Goal: Ask a question

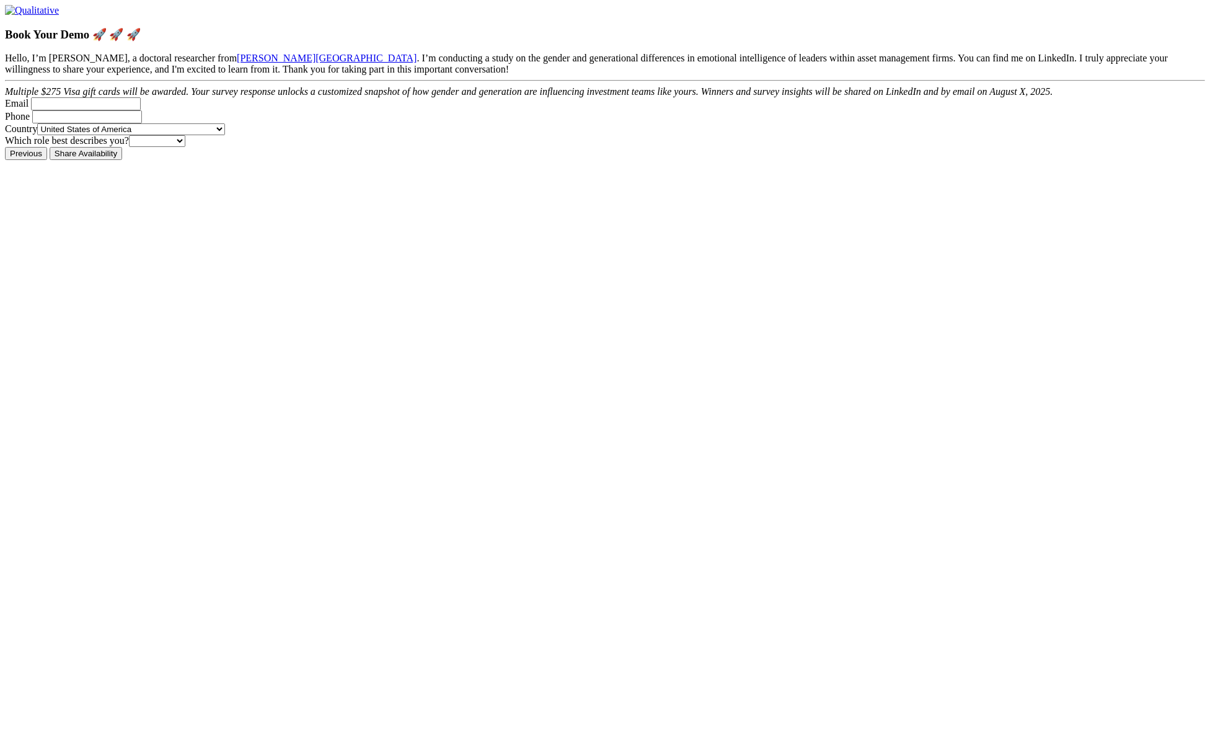
click at [892, 147] on form "Hello, I’m Irene Arshad, a doctoral researcher from Walden University . I’m con…" at bounding box center [605, 100] width 1200 height 94
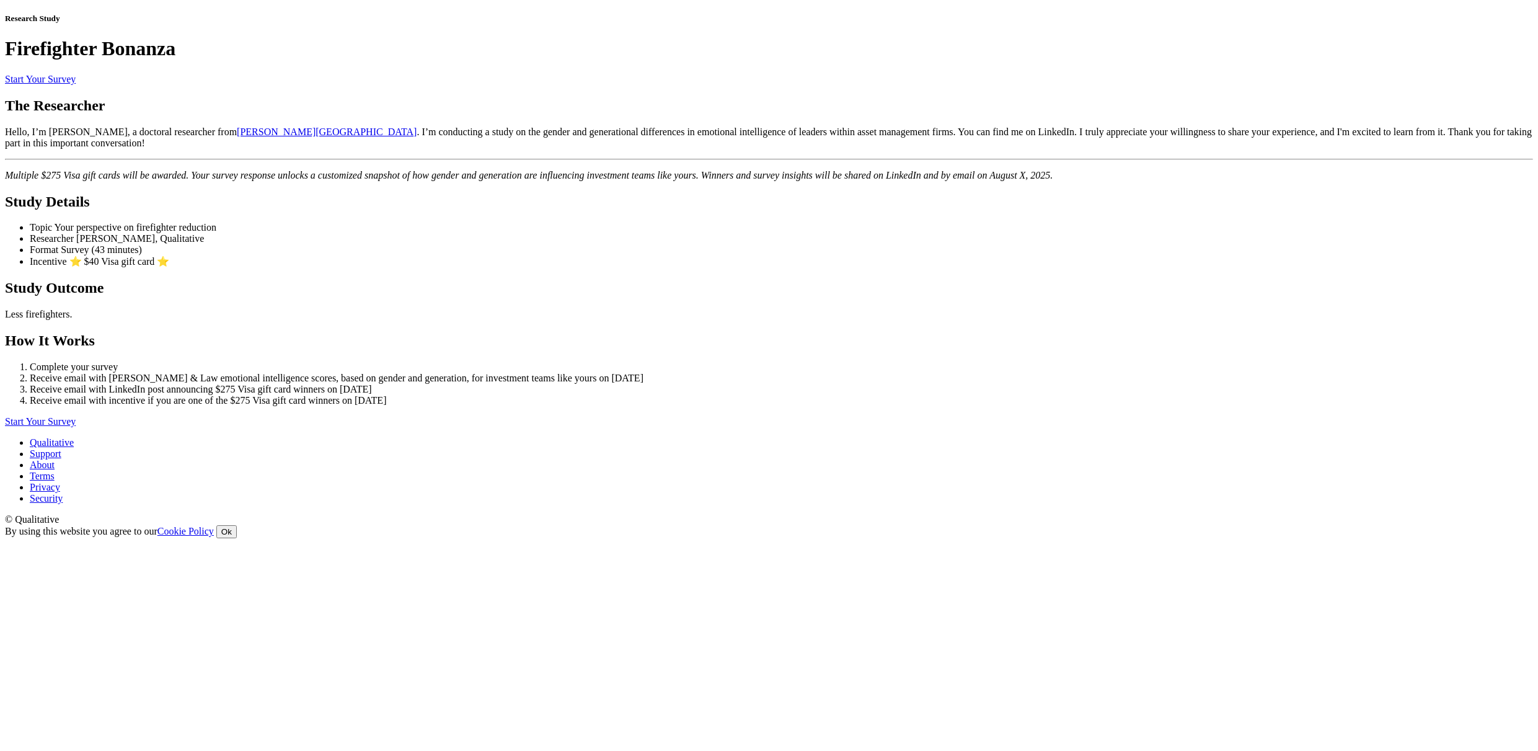
drag, startPoint x: 267, startPoint y: 339, endPoint x: 278, endPoint y: 356, distance: 21.0
click at [267, 338] on ui-view "Research Study Firefighter Bonanza Start Your Survey The Researcher Hello, I’m …" at bounding box center [769, 221] width 1528 height 414
click at [247, 386] on ui-view "Research Study Firefighter Bonanza Start Your Survey The Researcher Hello, I’m …" at bounding box center [769, 221] width 1528 height 414
click at [1204, 398] on ui-view "Research Study Firefighter Bonanza Start Your Survey The Researcher Hello, I’m …" at bounding box center [769, 221] width 1528 height 414
click at [1303, 324] on ui-view "Research Study Firefighter Bonanza Start Your Survey The Researcher Hello, I’m …" at bounding box center [769, 221] width 1528 height 414
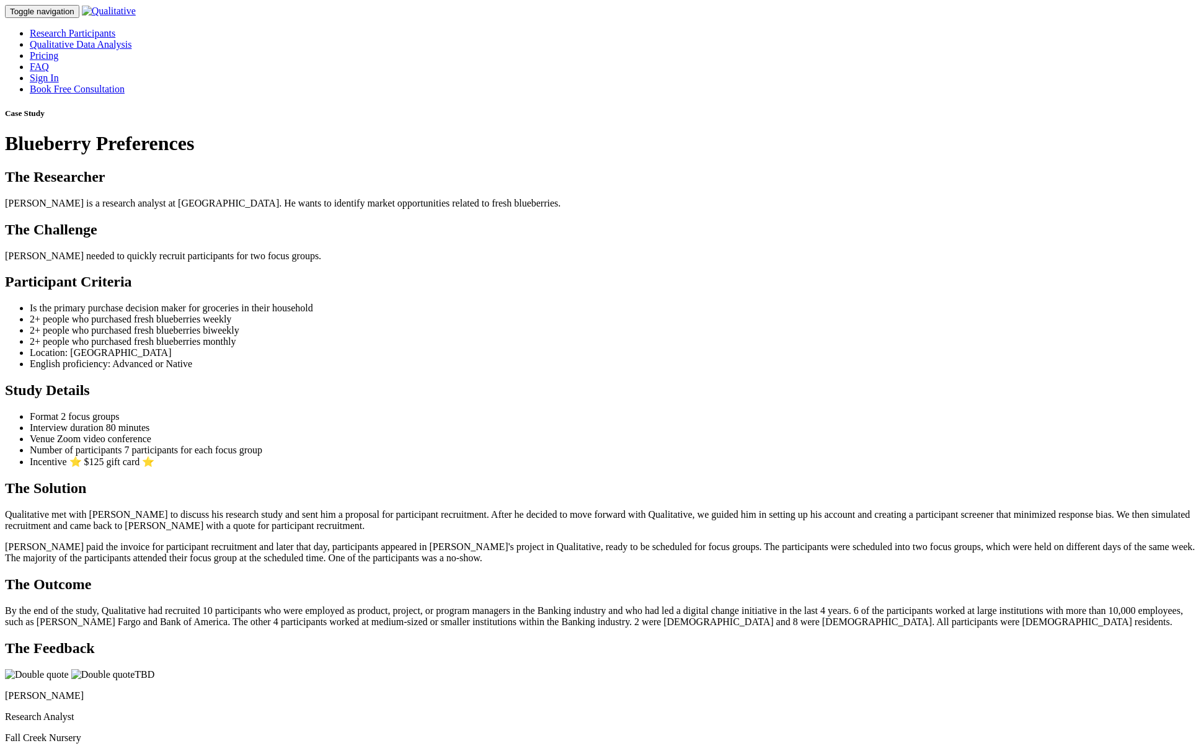
click at [252, 322] on ui-view "Case Study Blueberry Preferences The Researcher Ben is a research analyst at Fa…" at bounding box center [600, 436] width 1191 height 655
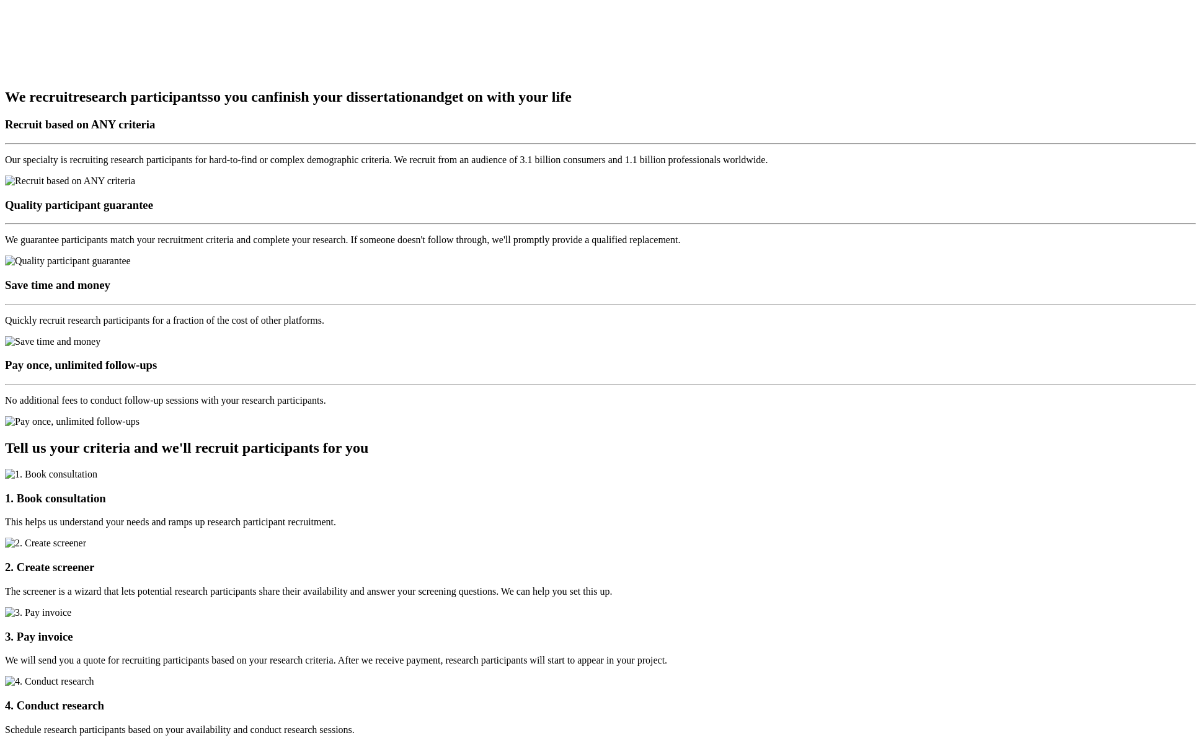
click at [925, 592] on ui-view "Research Participant Recruitment For Doctoral Researchers Book Free Consultatio…" at bounding box center [600, 694] width 1191 height 4687
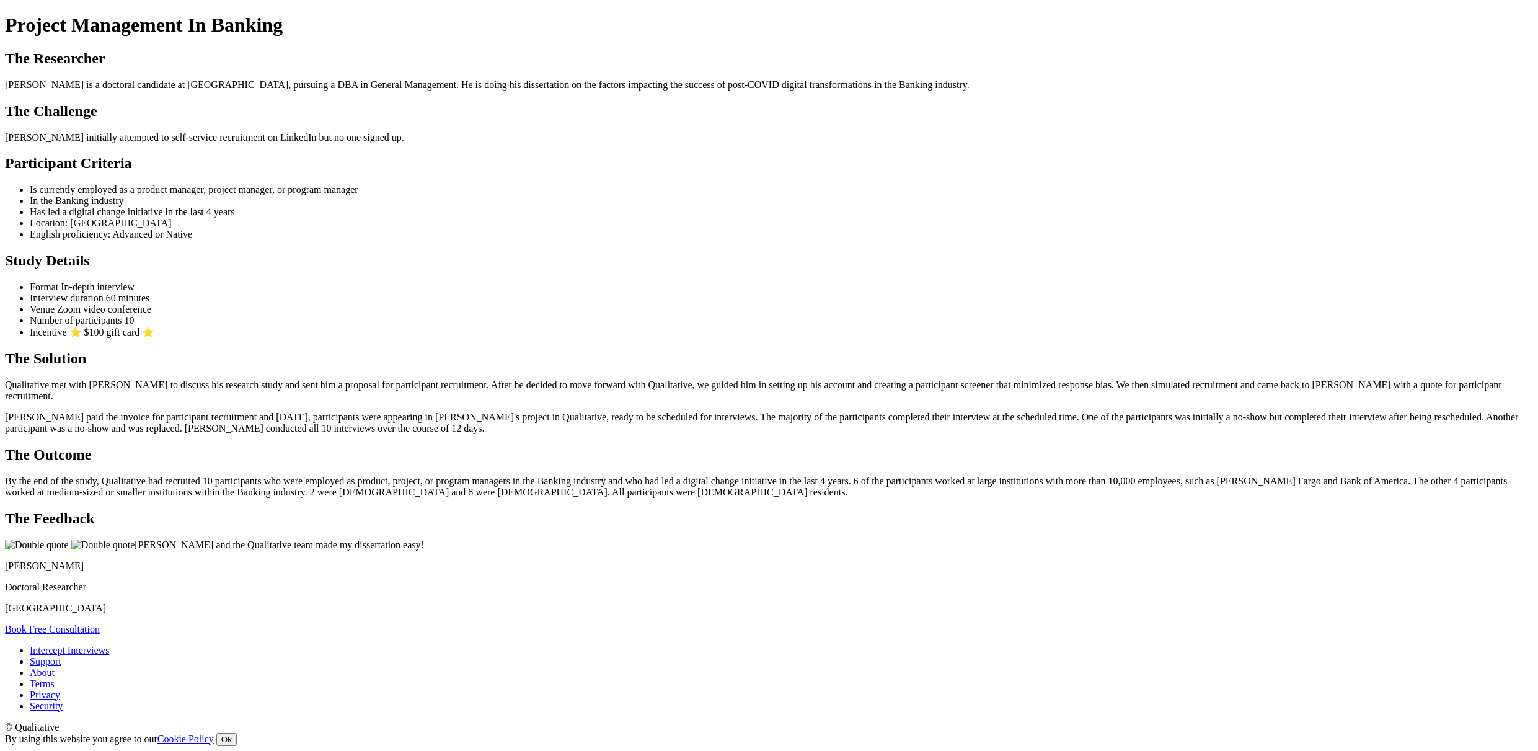
click at [929, 551] on p "[PERSON_NAME] and the Qualitative team made my dissertation easy!" at bounding box center [769, 544] width 1528 height 11
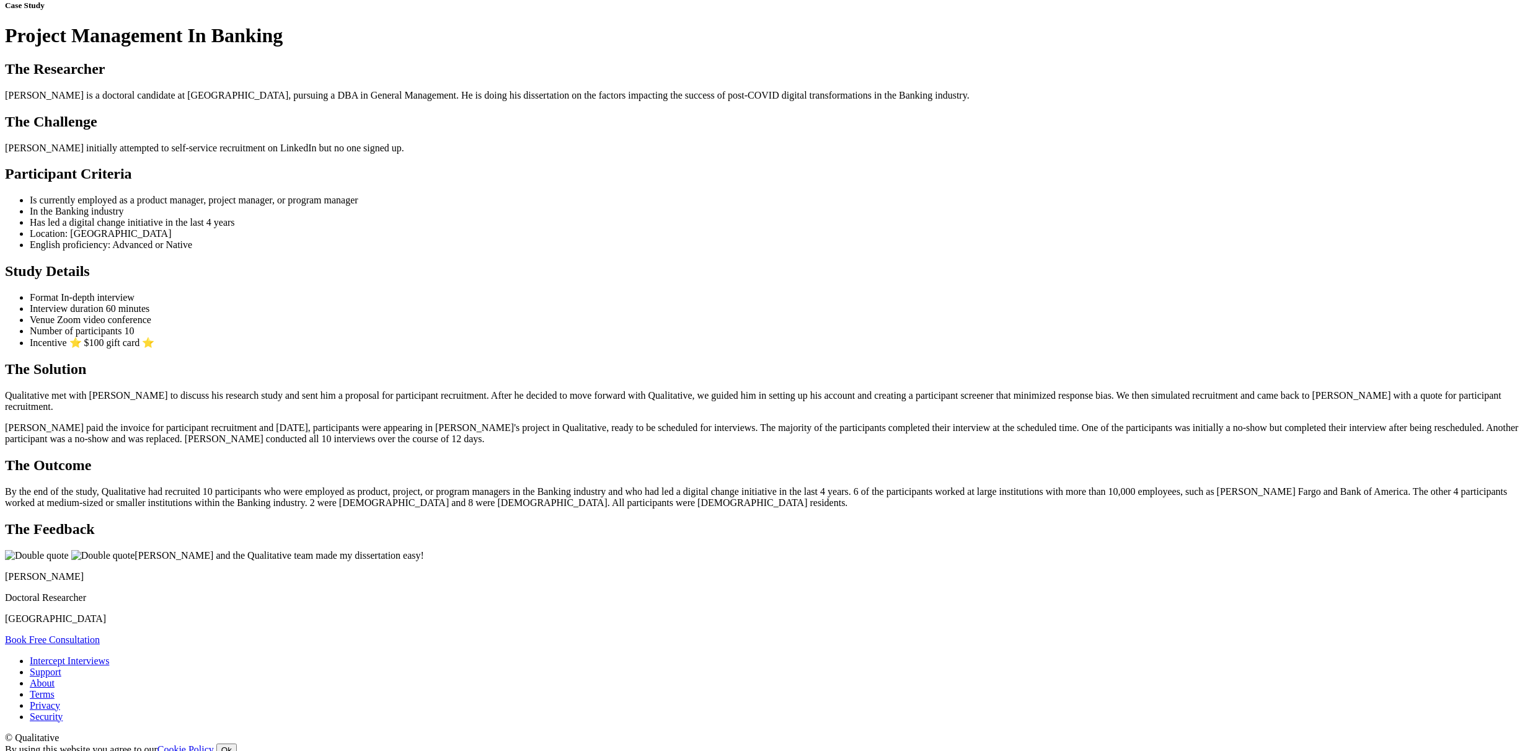
scroll to position [107, 0]
